Goal: Task Accomplishment & Management: Use online tool/utility

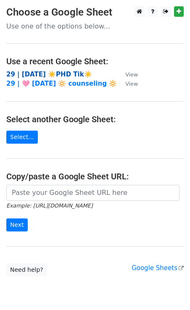
click at [47, 72] on strong "29 | [DATE] ☀️PHD Tik☀️" at bounding box center [49, 75] width 86 height 8
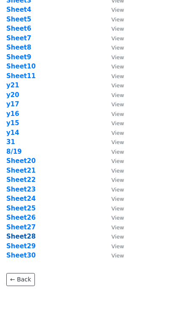
scroll to position [62, 0]
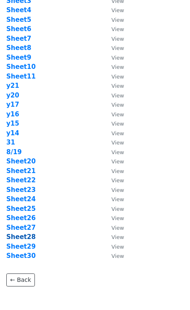
click at [22, 237] on strong "Sheet28" at bounding box center [20, 237] width 29 height 8
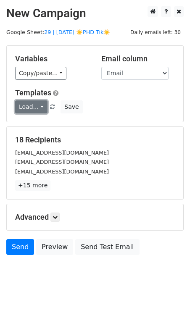
click at [30, 111] on link "Load..." at bounding box center [31, 106] width 32 height 13
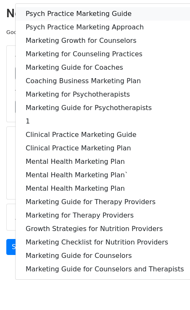
click at [51, 14] on link "Psych Practice Marketing Guide" at bounding box center [105, 13] width 179 height 13
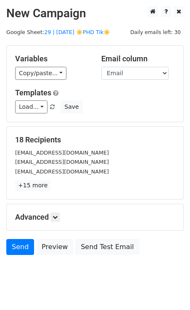
scroll to position [16, 0]
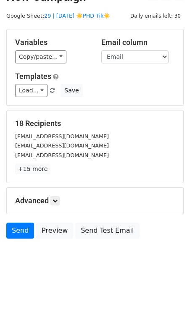
click at [57, 194] on div "Advanced Tracking Track Opens UTM Codes Track Clicks Filters Only include sprea…" at bounding box center [95, 201] width 176 height 26
click at [57, 196] on link at bounding box center [54, 200] width 9 height 9
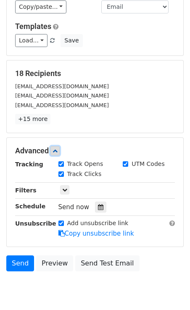
scroll to position [98, 0]
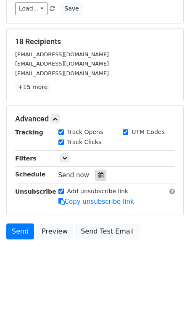
click at [102, 173] on div at bounding box center [100, 175] width 11 height 11
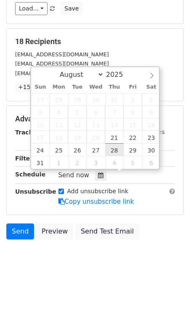
type input "2025-08-28 12:00"
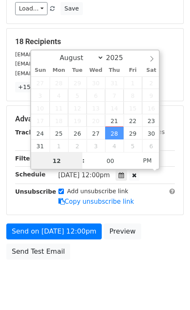
scroll to position [85, 0]
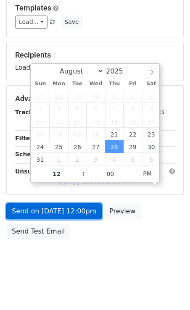
click at [80, 207] on link "Send on Aug 28 at 12:00pm" at bounding box center [53, 211] width 95 height 16
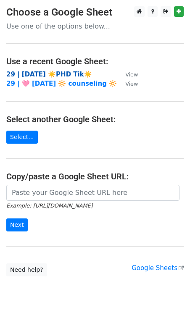
click at [50, 73] on strong "29 | [DATE] ☀️PHD Tik☀️" at bounding box center [49, 75] width 86 height 8
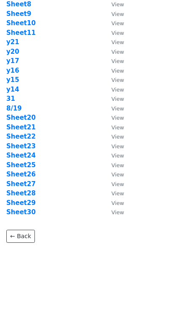
scroll to position [105, 0]
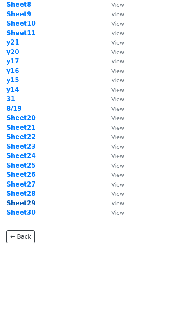
click at [26, 205] on strong "Sheet29" at bounding box center [20, 204] width 29 height 8
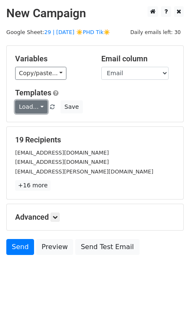
click at [32, 103] on link "Load..." at bounding box center [31, 106] width 32 height 13
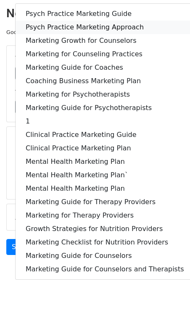
click at [62, 21] on link "Psych Practice Marketing Approach" at bounding box center [105, 27] width 179 height 13
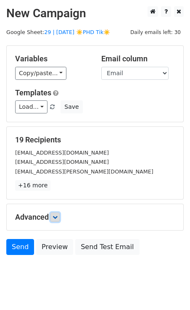
click at [57, 216] on icon at bounding box center [55, 217] width 5 height 5
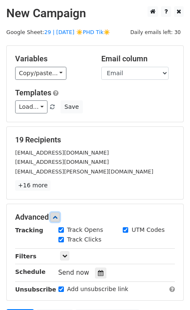
scroll to position [98, 0]
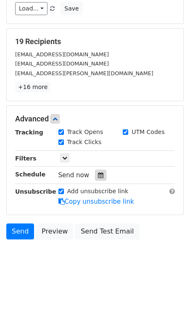
click at [100, 174] on icon at bounding box center [100, 175] width 5 height 6
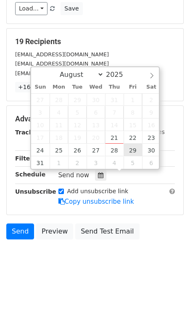
type input "[DATE] 12:00"
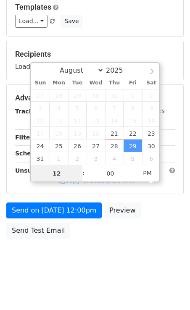
scroll to position [0, 0]
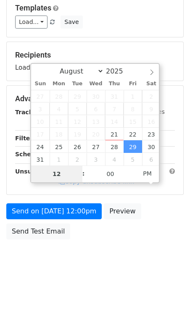
type input "8"
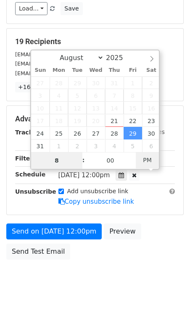
type input "[DATE] 08:00"
type input "08"
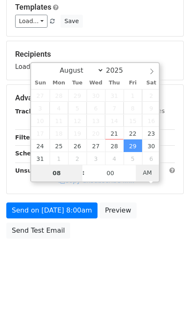
scroll to position [85, 0]
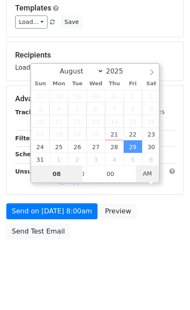
click at [150, 160] on div "August September October November [DATE] Sun Mon Tue Wed Thu Fri Sat 27 28 29 3…" at bounding box center [94, 123] width 129 height 120
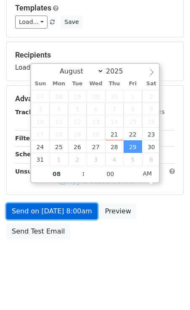
click at [77, 215] on link "Send on [DATE] 8:00am" at bounding box center [51, 211] width 91 height 16
